Goal: Book appointment/travel/reservation

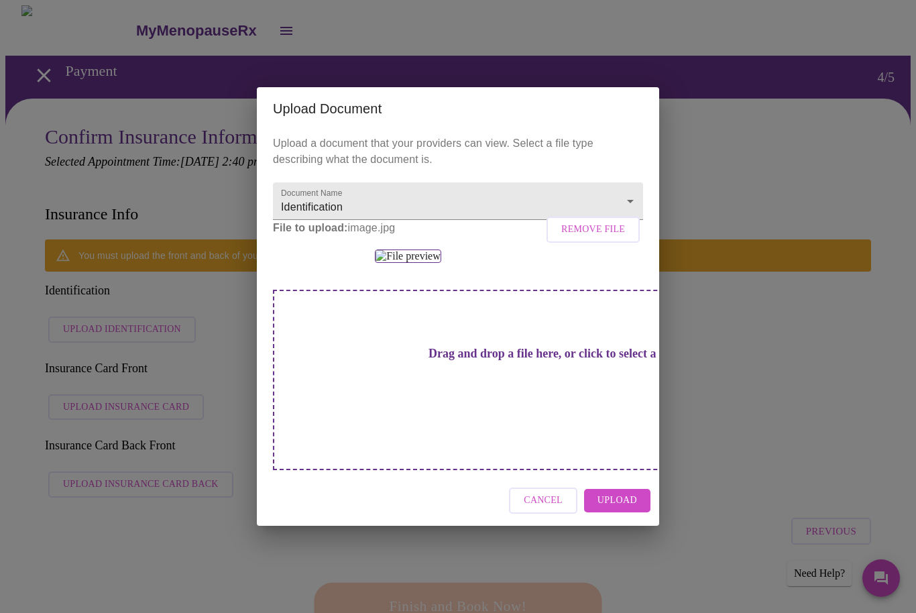
scroll to position [23, 0]
click at [636, 509] on span "Upload" at bounding box center [618, 500] width 40 height 17
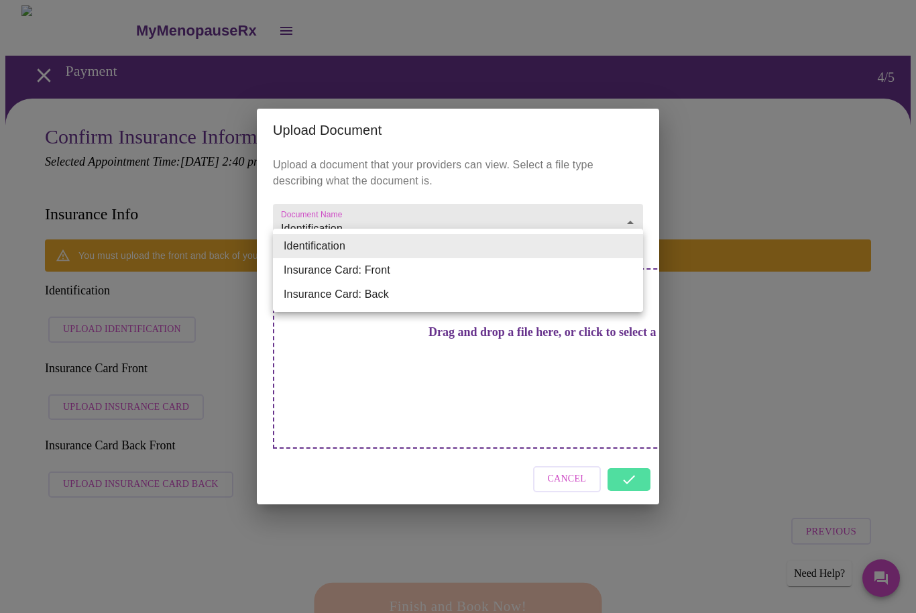
click at [375, 298] on li "Insurance Card: Back" at bounding box center [458, 294] width 370 height 24
type input "Insurance Card: Back"
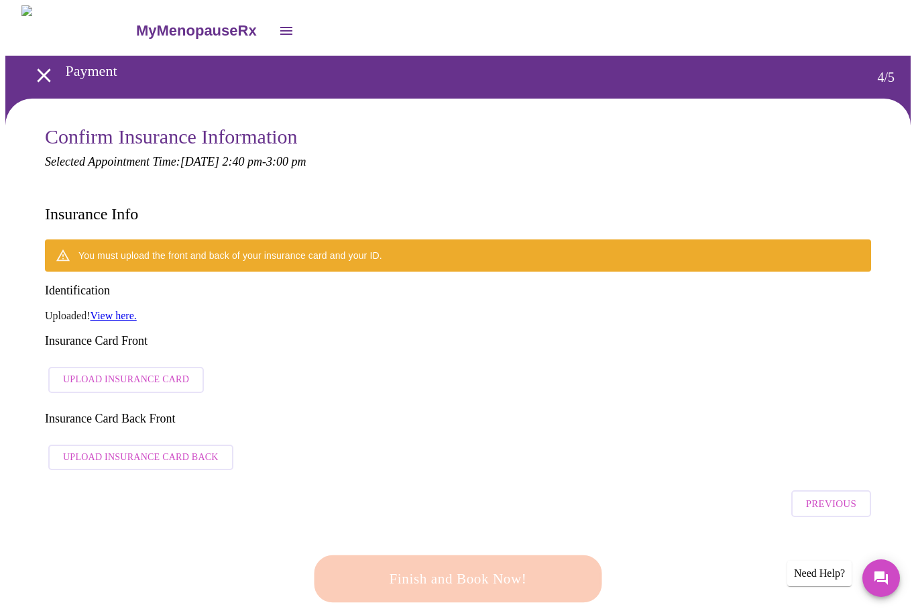
click at [185, 449] on span "Upload Insurance Card Back" at bounding box center [141, 457] width 156 height 17
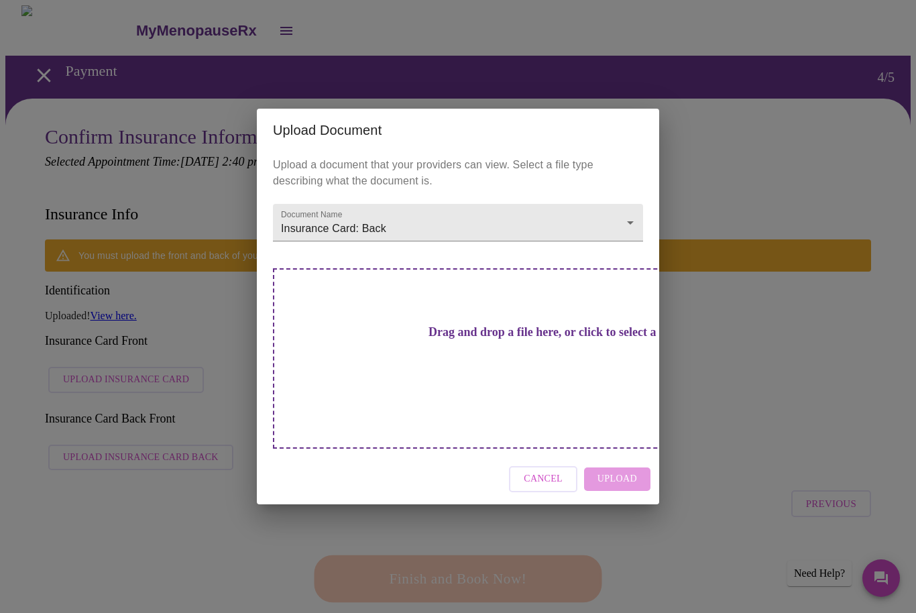
click at [481, 339] on h3 "Drag and drop a file here, or click to select a file" at bounding box center [552, 332] width 370 height 14
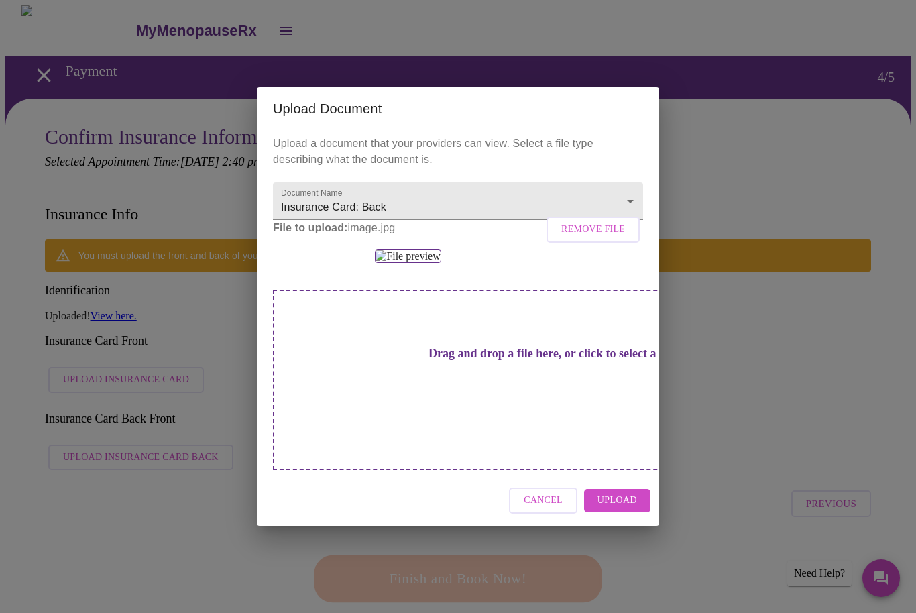
click at [620, 509] on span "Upload" at bounding box center [618, 500] width 40 height 17
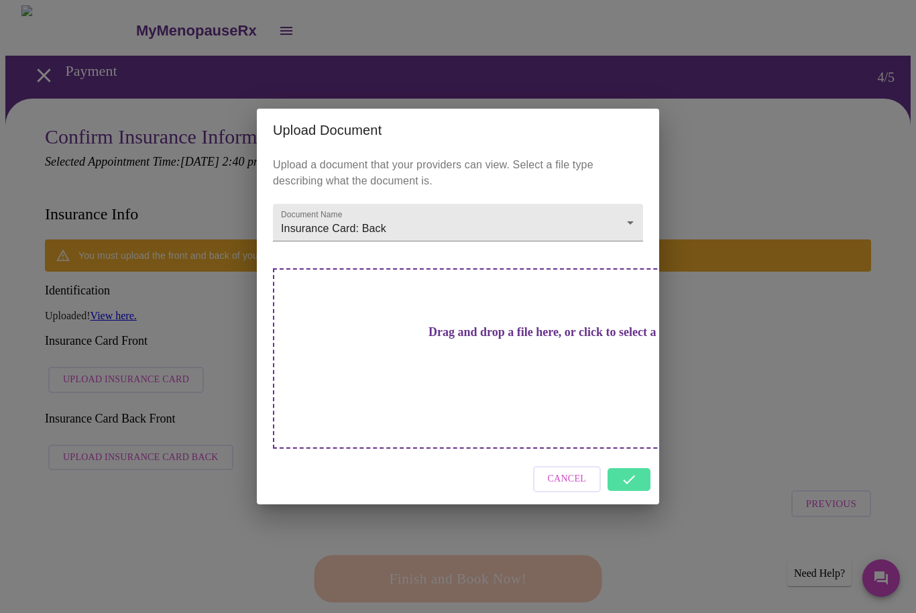
click at [622, 472] on div "Cancel" at bounding box center [458, 479] width 402 height 50
click at [634, 460] on div "Cancel" at bounding box center [458, 479] width 402 height 50
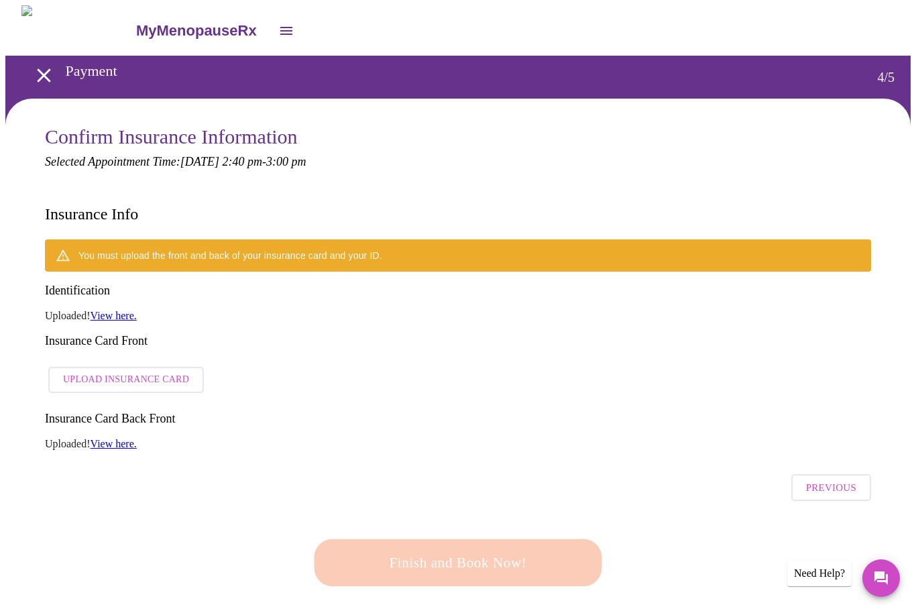
click at [168, 372] on span "Upload Insurance Card" at bounding box center [126, 380] width 126 height 17
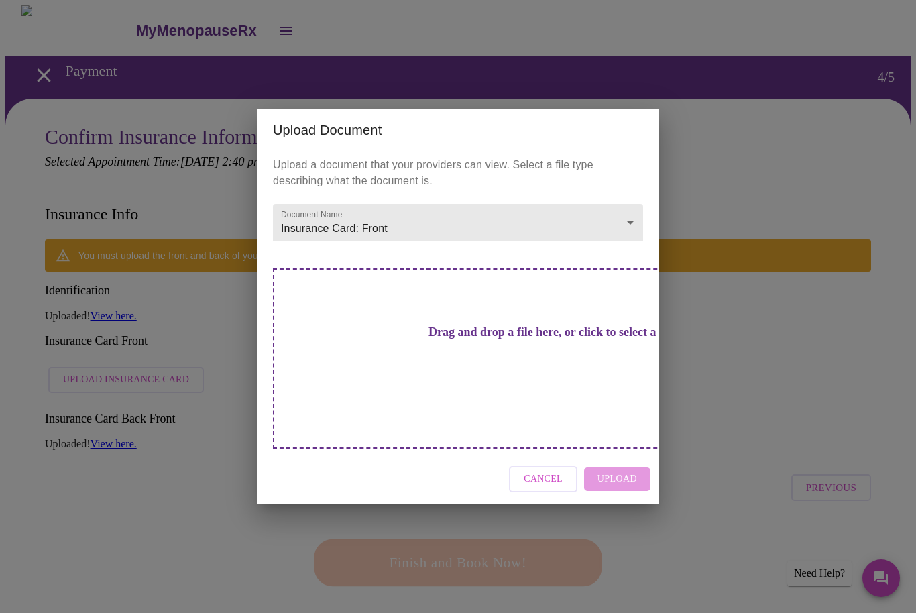
click at [494, 339] on h3 "Drag and drop a file here, or click to select a file" at bounding box center [552, 332] width 370 height 14
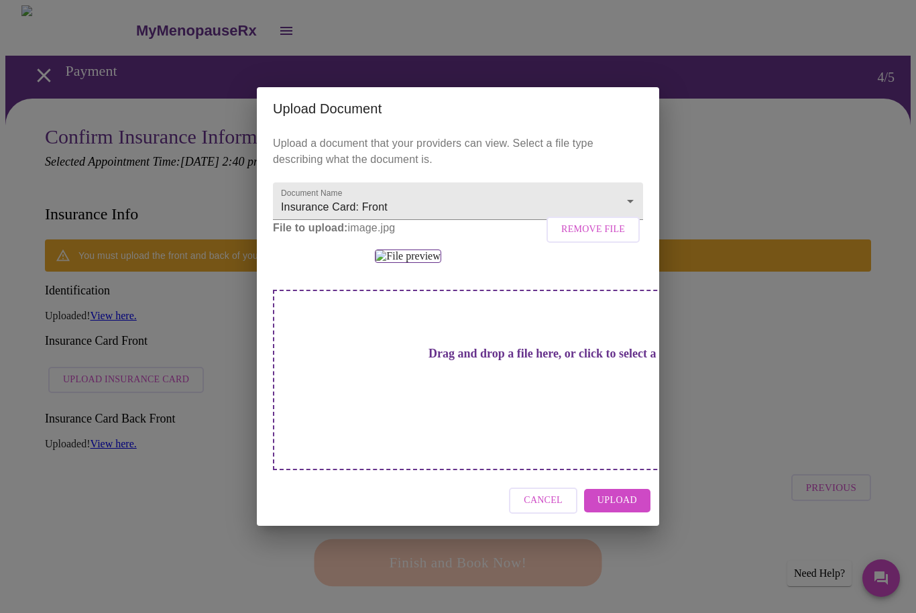
click at [630, 509] on span "Upload" at bounding box center [618, 500] width 40 height 17
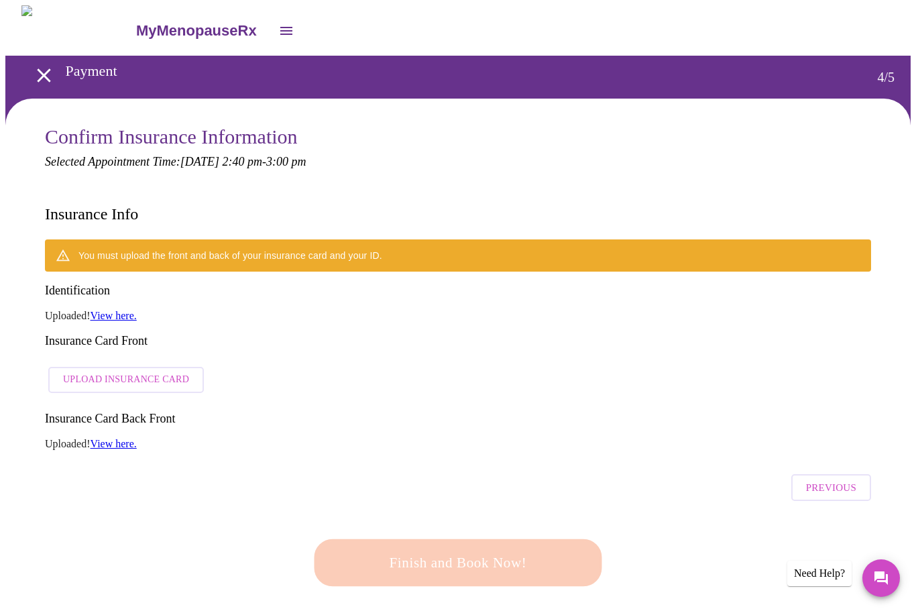
click at [641, 455] on div "Cancel Upload" at bounding box center [458, 479] width 402 height 50
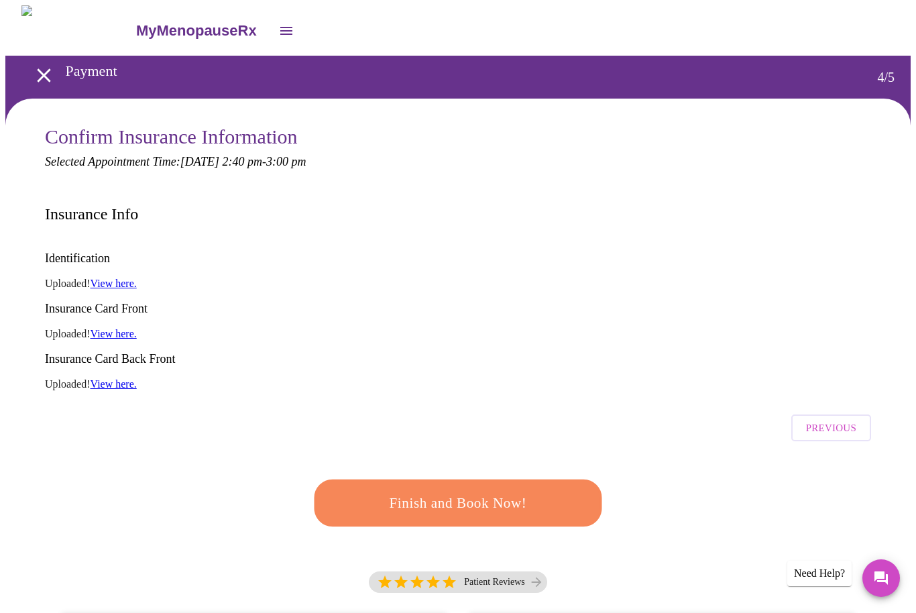
click at [131, 278] on link "View here." at bounding box center [114, 283] width 46 height 11
click at [504, 491] on span "Finish and Book Now!" at bounding box center [458, 503] width 248 height 25
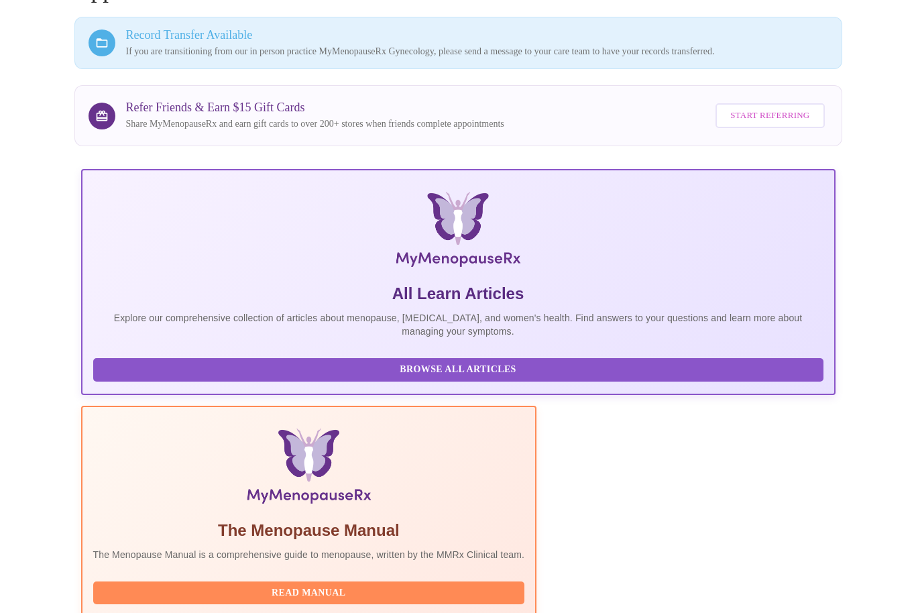
scroll to position [176, 0]
